Goal: Task Accomplishment & Management: Use online tool/utility

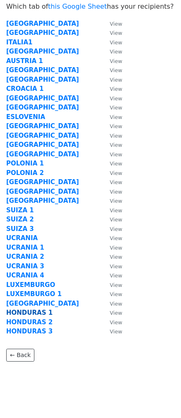
scroll to position [29, 0]
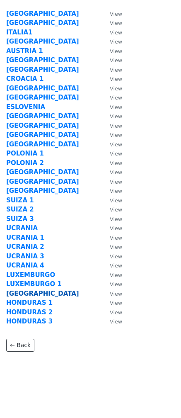
click at [29, 295] on strong "[GEOGRAPHIC_DATA]" at bounding box center [42, 293] width 73 height 7
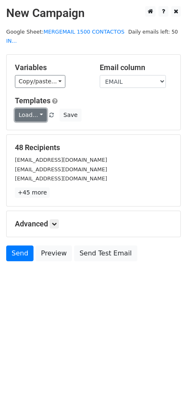
click at [27, 109] on link "Load..." at bounding box center [31, 115] width 32 height 13
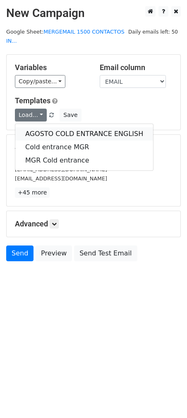
click at [49, 127] on link "AGOSTO COLD ENTRANCE ENGLISH" at bounding box center [84, 133] width 138 height 13
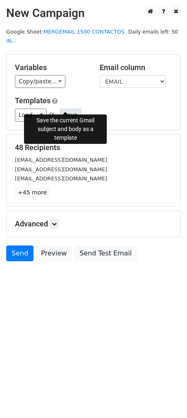
click at [61, 109] on button "Save" at bounding box center [71, 115] width 22 height 13
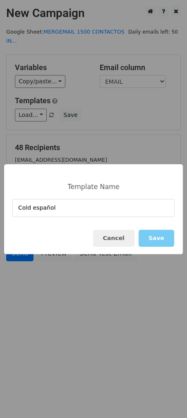
type input "Cold español"
click at [159, 241] on button "Save" at bounding box center [157, 238] width 36 height 17
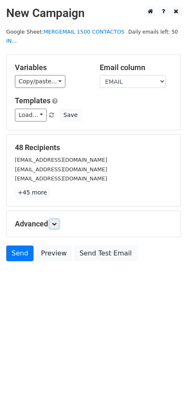
drag, startPoint x: 55, startPoint y: 211, endPoint x: 62, endPoint y: 219, distance: 10.8
click at [55, 221] on icon at bounding box center [54, 223] width 5 height 5
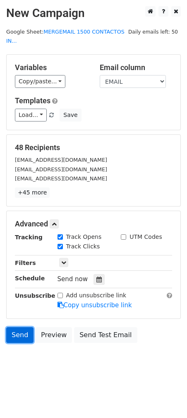
click at [24, 327] on link "Send" at bounding box center [19, 335] width 27 height 16
